Goal: Task Accomplishment & Management: Manage account settings

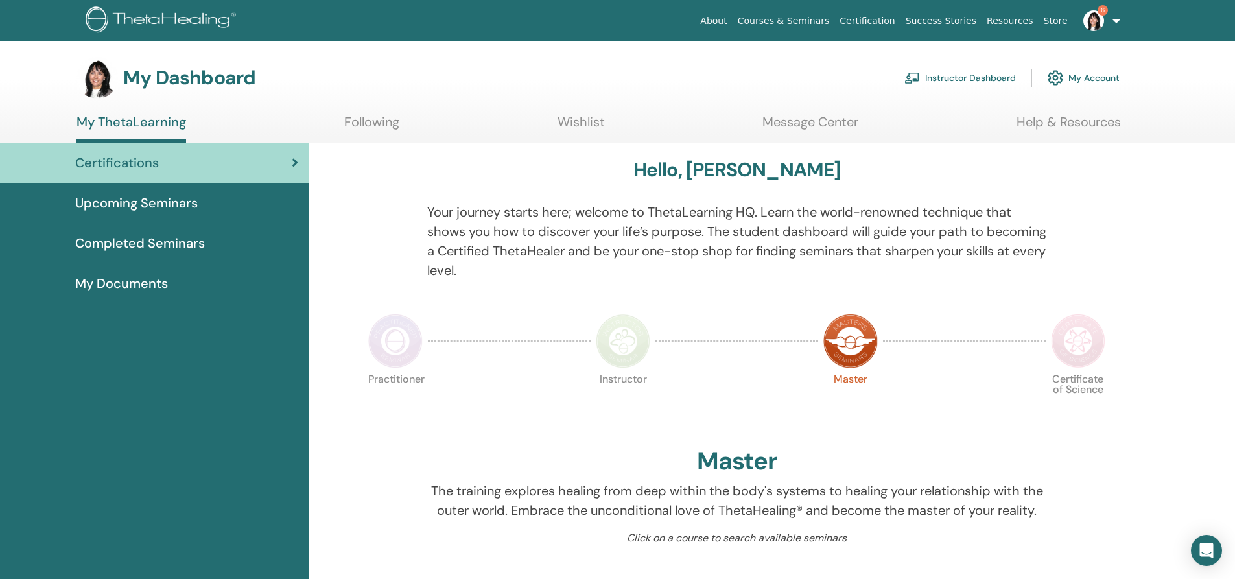
click at [953, 78] on link "Instructor Dashboard" at bounding box center [961, 78] width 112 height 29
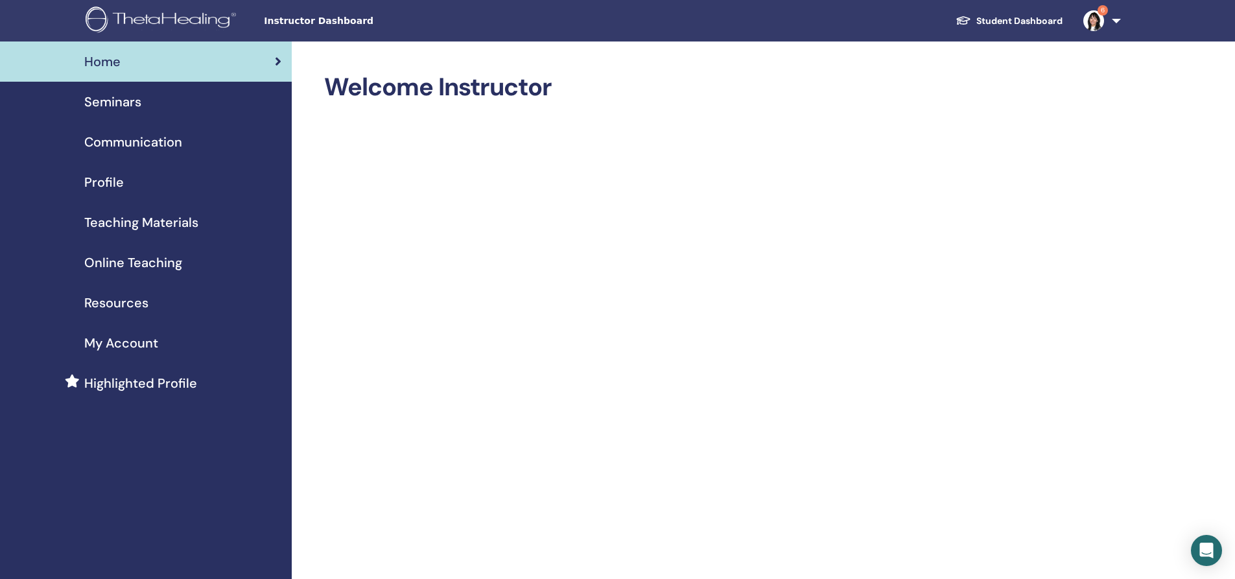
click at [122, 102] on span "Seminars" at bounding box center [112, 101] width 57 height 19
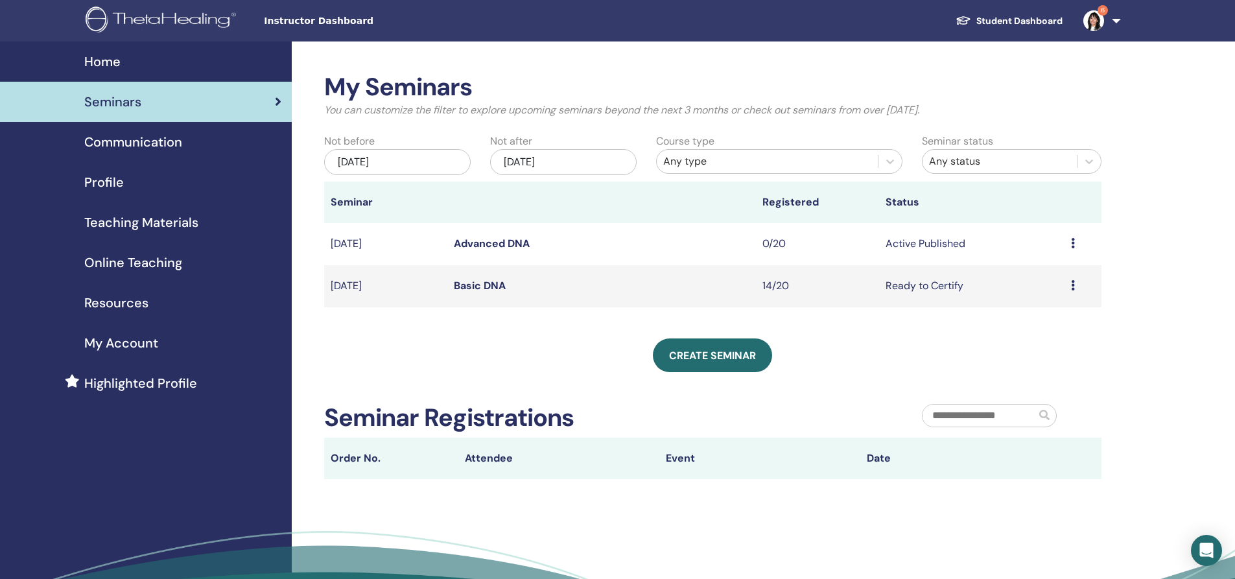
click at [482, 280] on link "Basic DNA" at bounding box center [480, 286] width 52 height 14
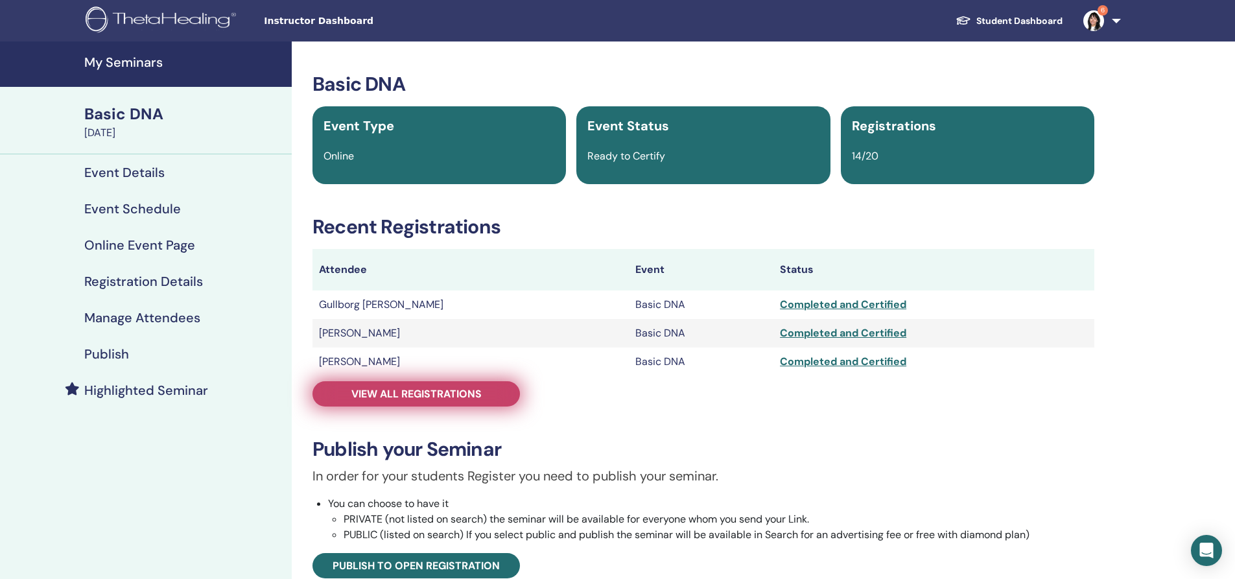
click at [386, 390] on span "View all registrations" at bounding box center [416, 394] width 130 height 14
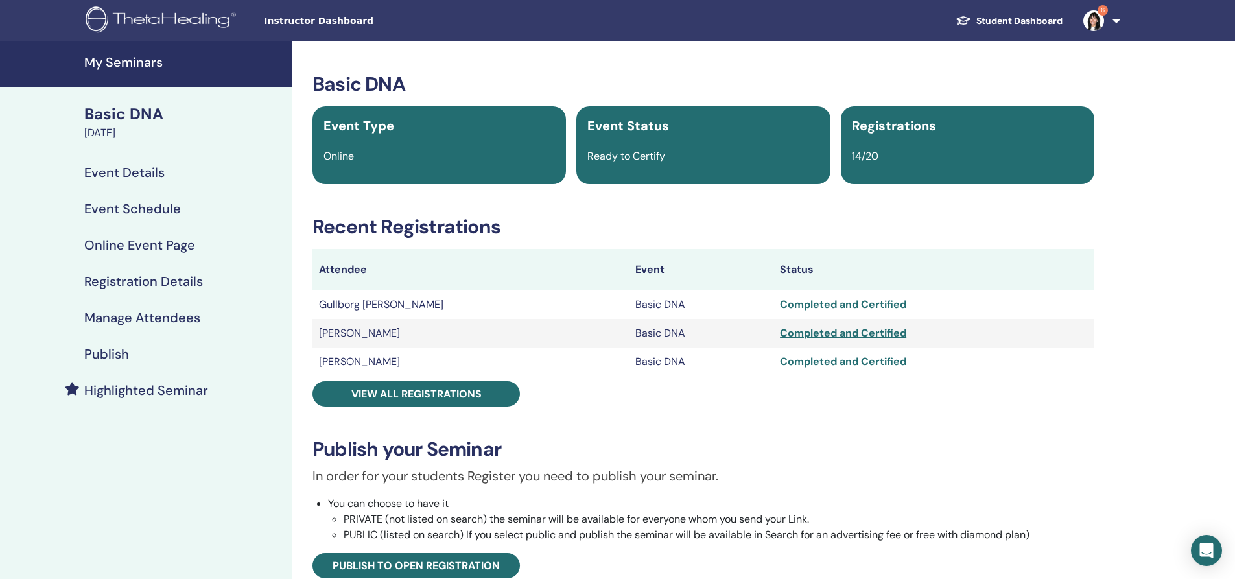
click at [118, 62] on h4 "My Seminars" at bounding box center [184, 62] width 200 height 16
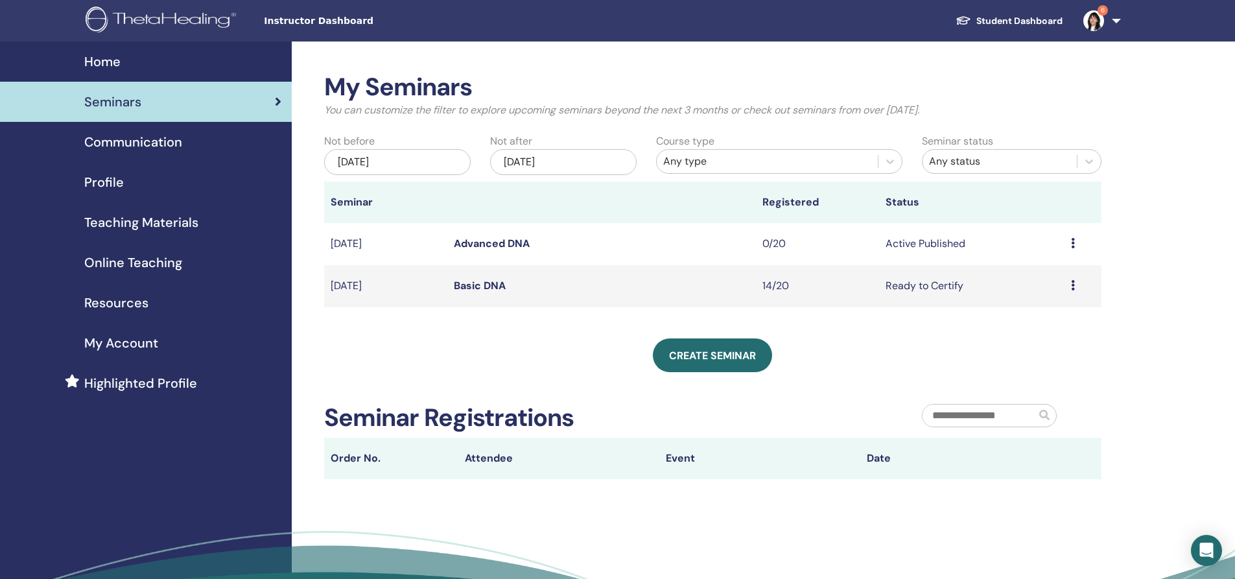
click at [491, 242] on link "Advanced DNA" at bounding box center [492, 244] width 76 height 14
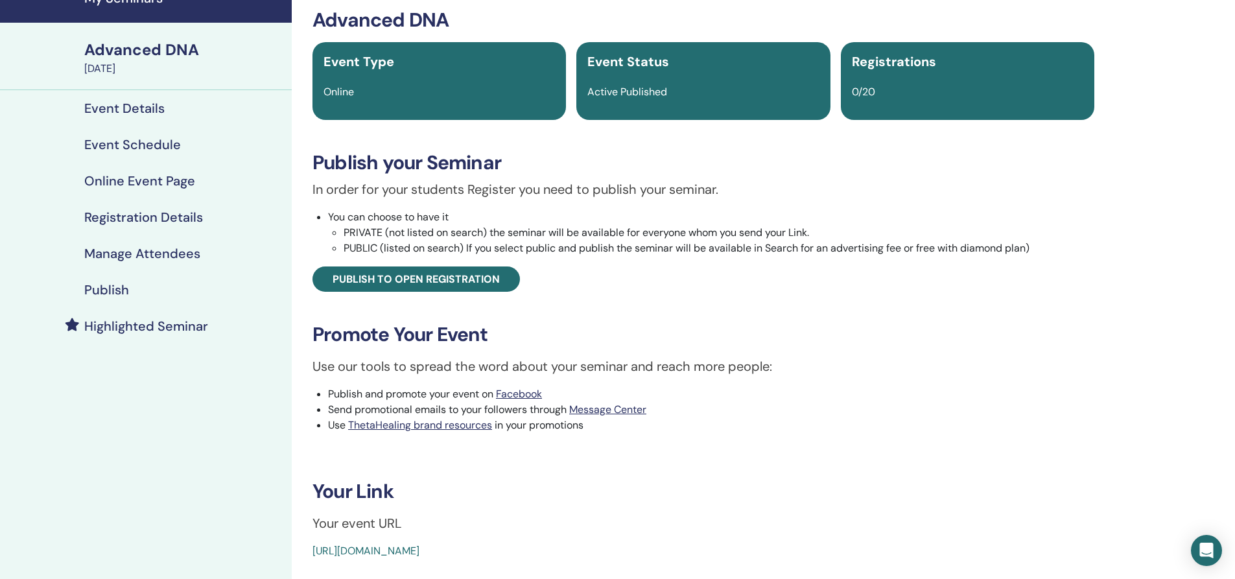
scroll to position [65, 0]
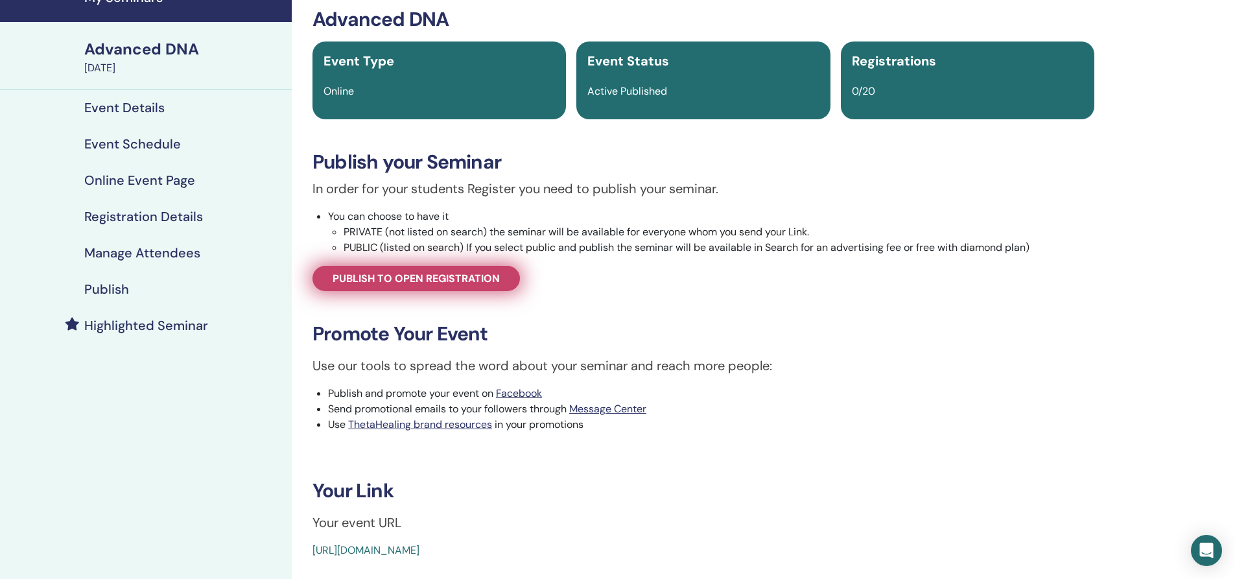
click at [405, 281] on span "Publish to open registration" at bounding box center [416, 279] width 167 height 14
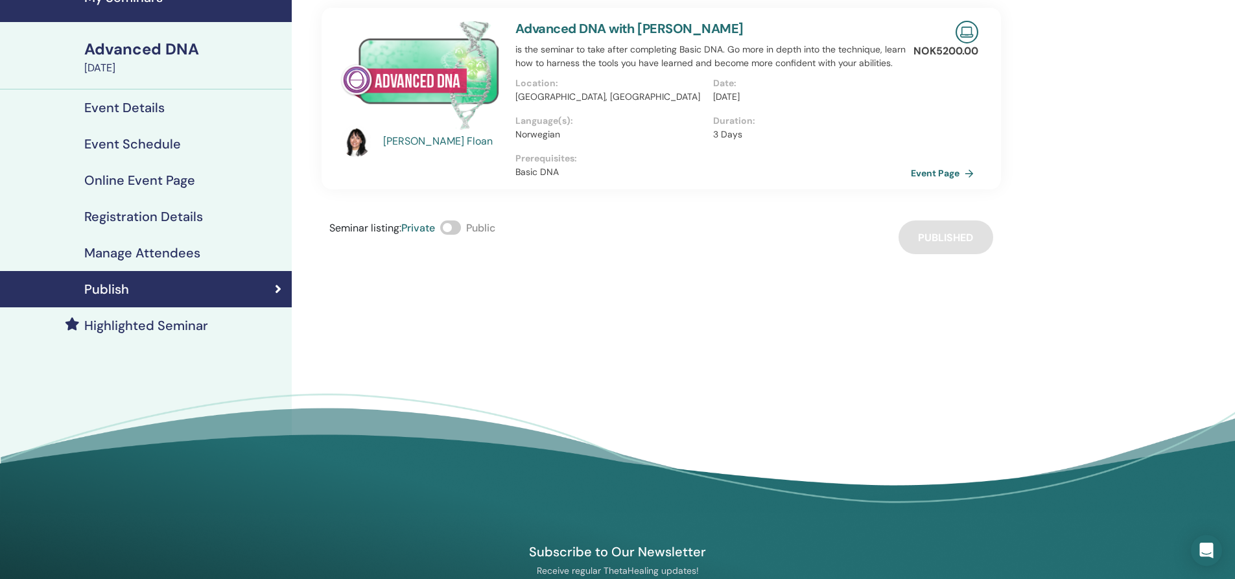
click at [125, 48] on div "Advanced DNA" at bounding box center [184, 49] width 200 height 22
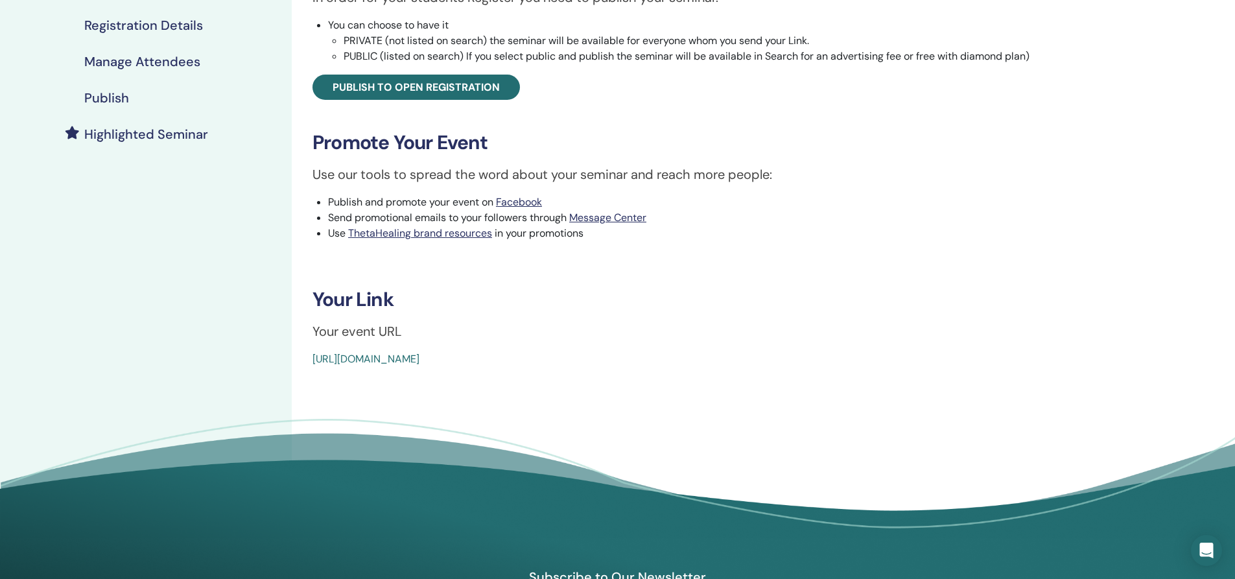
scroll to position [259, 0]
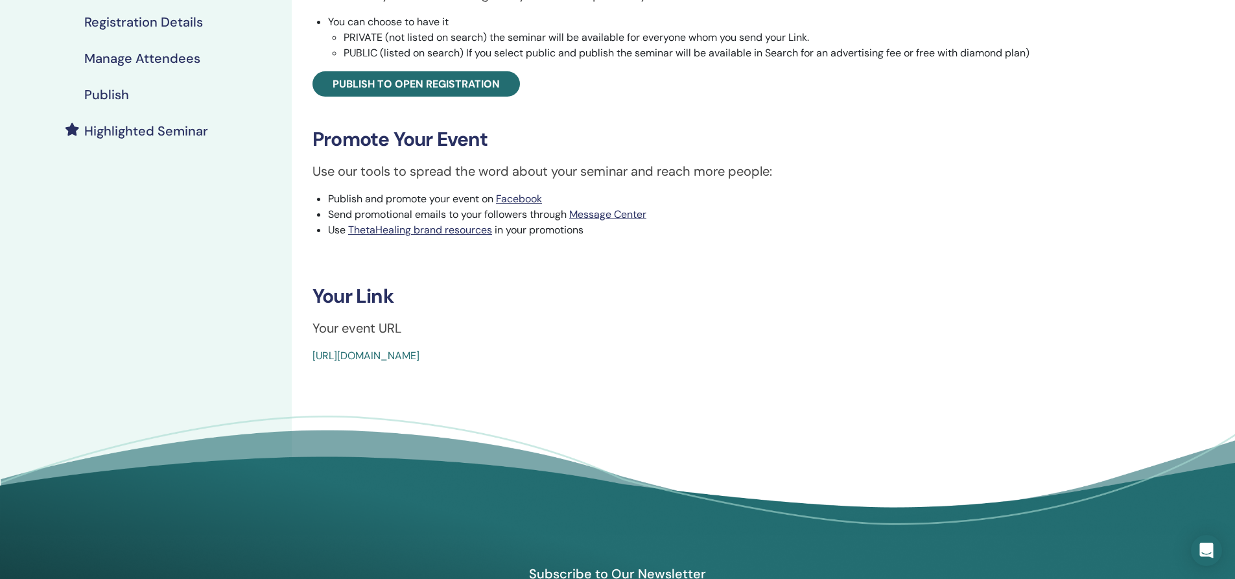
drag, startPoint x: 616, startPoint y: 348, endPoint x: 296, endPoint y: 374, distance: 320.8
click at [296, 374] on div "Advanced DNA Event Type Online Event Status Active Published Registrations 0/20…" at bounding box center [703, 163] width 823 height 763
copy link "https://www.thetahealing.com/seminar-376144-details.html"
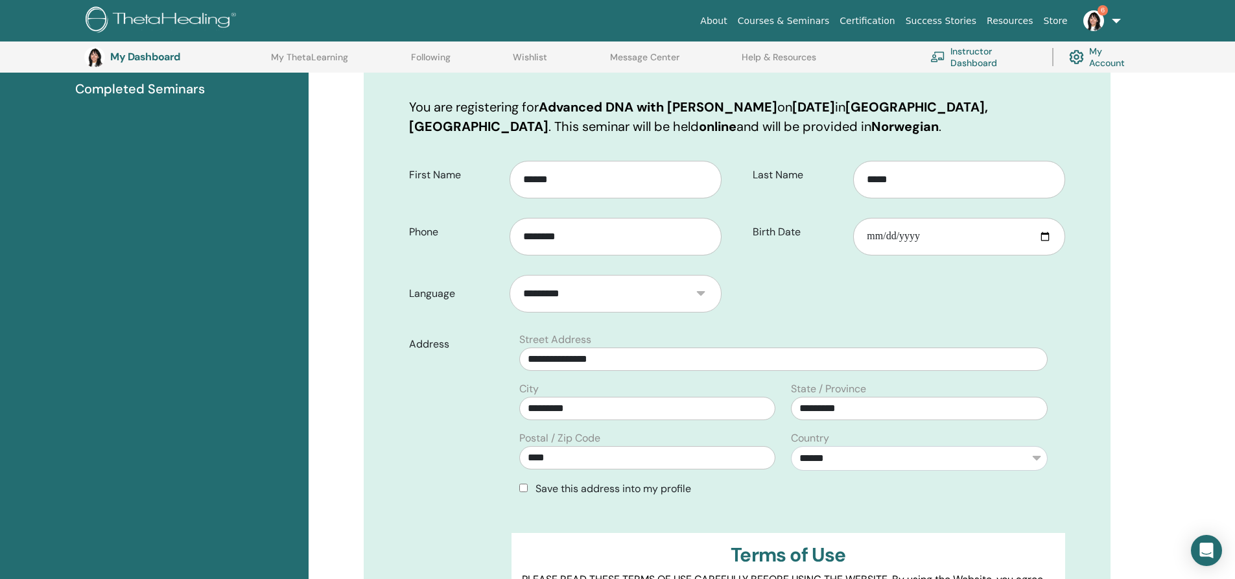
scroll to position [161, 0]
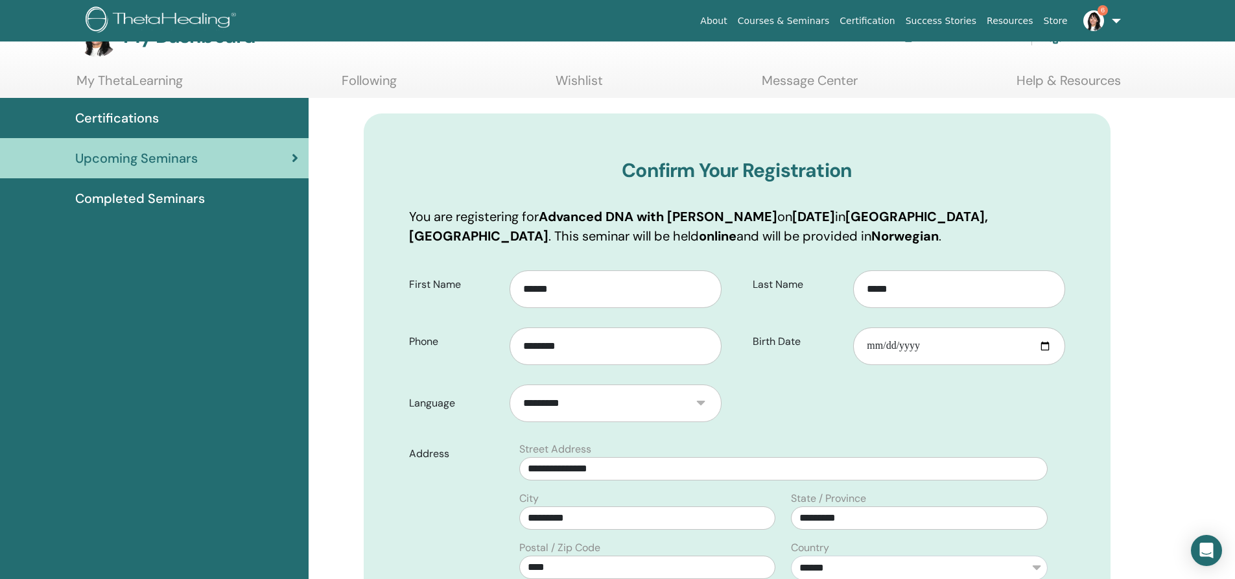
scroll to position [65, 0]
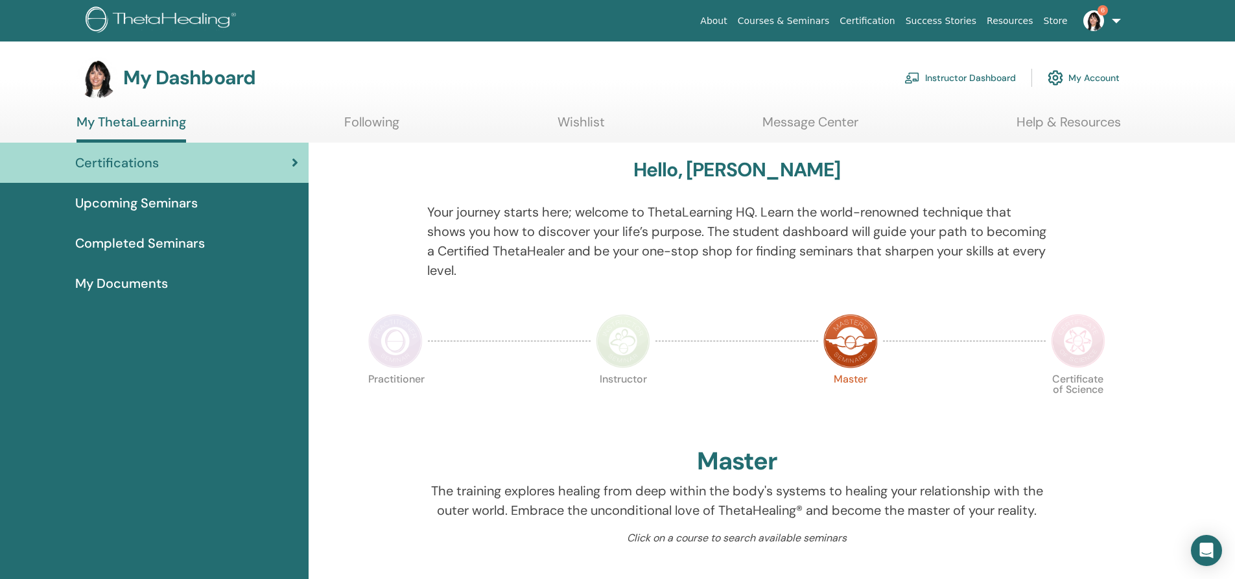
click at [125, 281] on span "My Documents" at bounding box center [121, 283] width 93 height 19
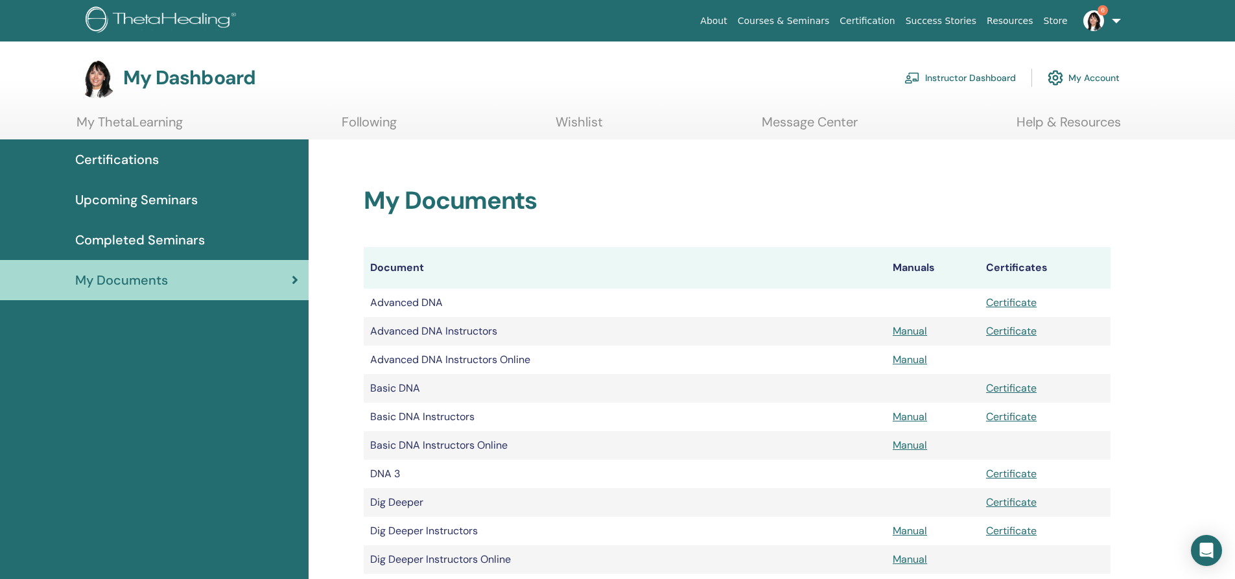
click at [1075, 78] on link "My Account" at bounding box center [1084, 78] width 72 height 29
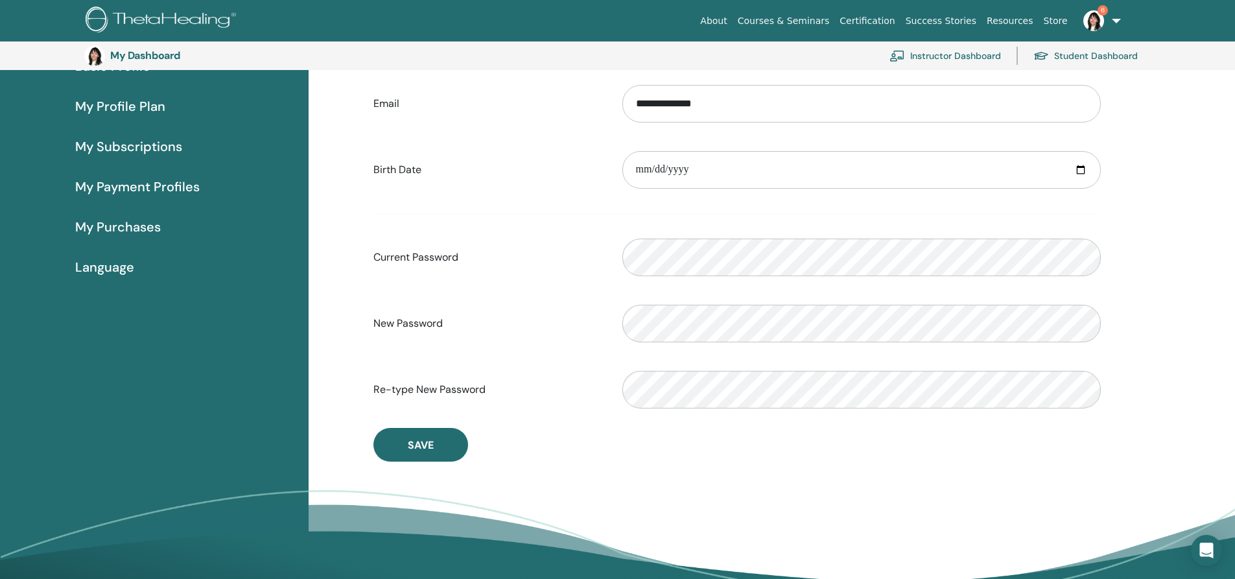
scroll to position [158, 0]
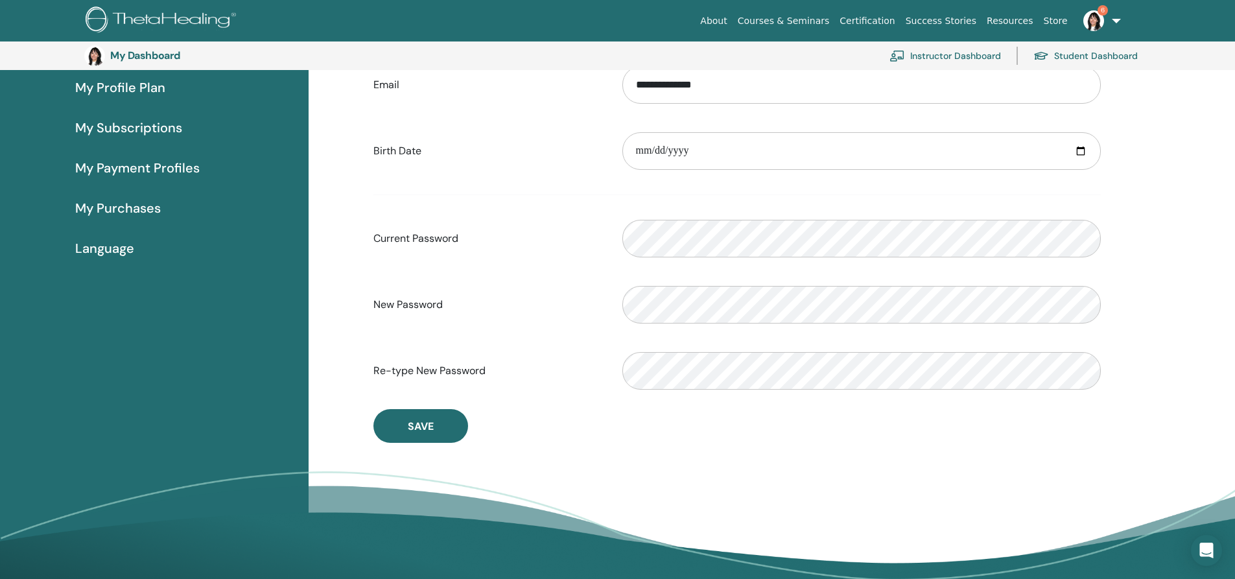
click at [559, 239] on label "Current Password" at bounding box center [488, 238] width 249 height 25
click at [945, 56] on link "Instructor Dashboard" at bounding box center [946, 55] width 112 height 29
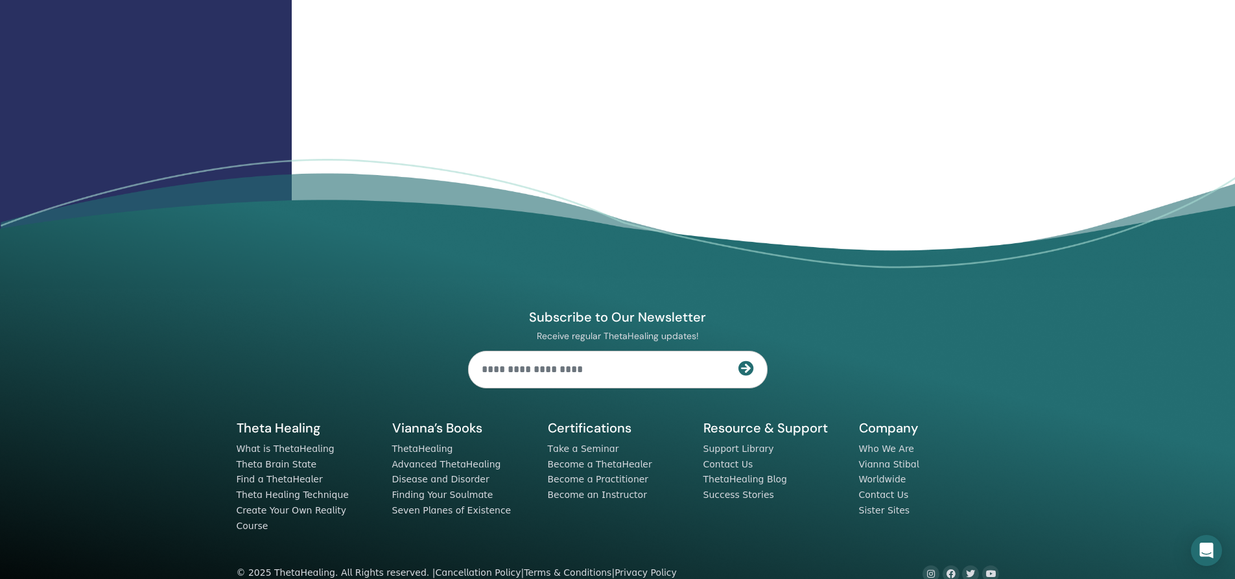
scroll to position [1580, 0]
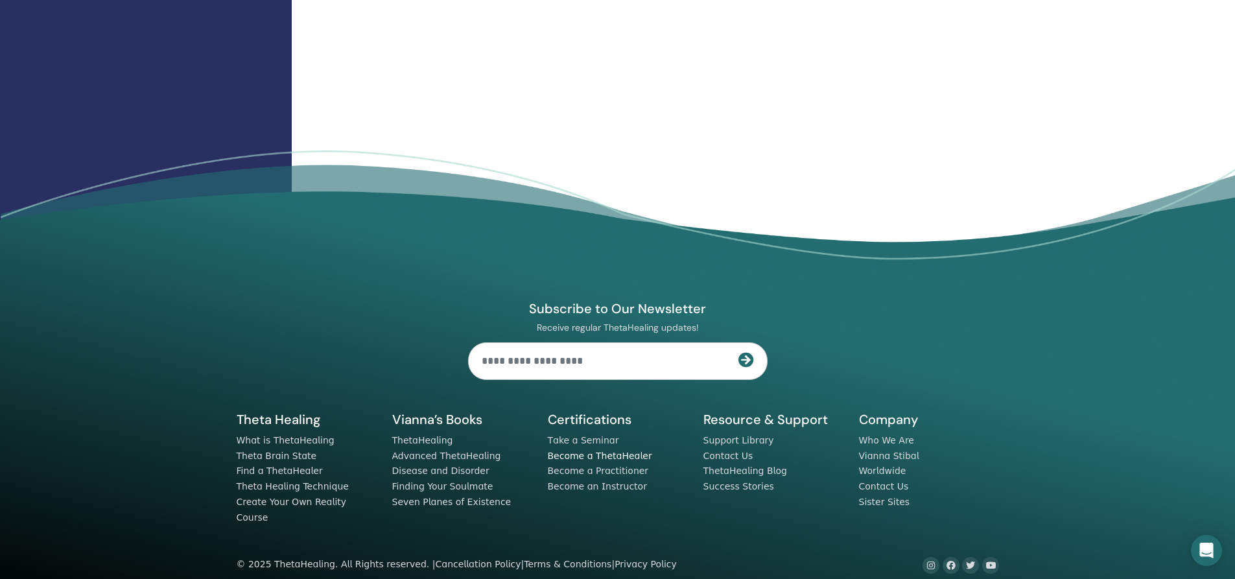
click at [604, 456] on link "Become a ThetaHealer" at bounding box center [600, 456] width 104 height 10
